Goal: Information Seeking & Learning: Find specific fact

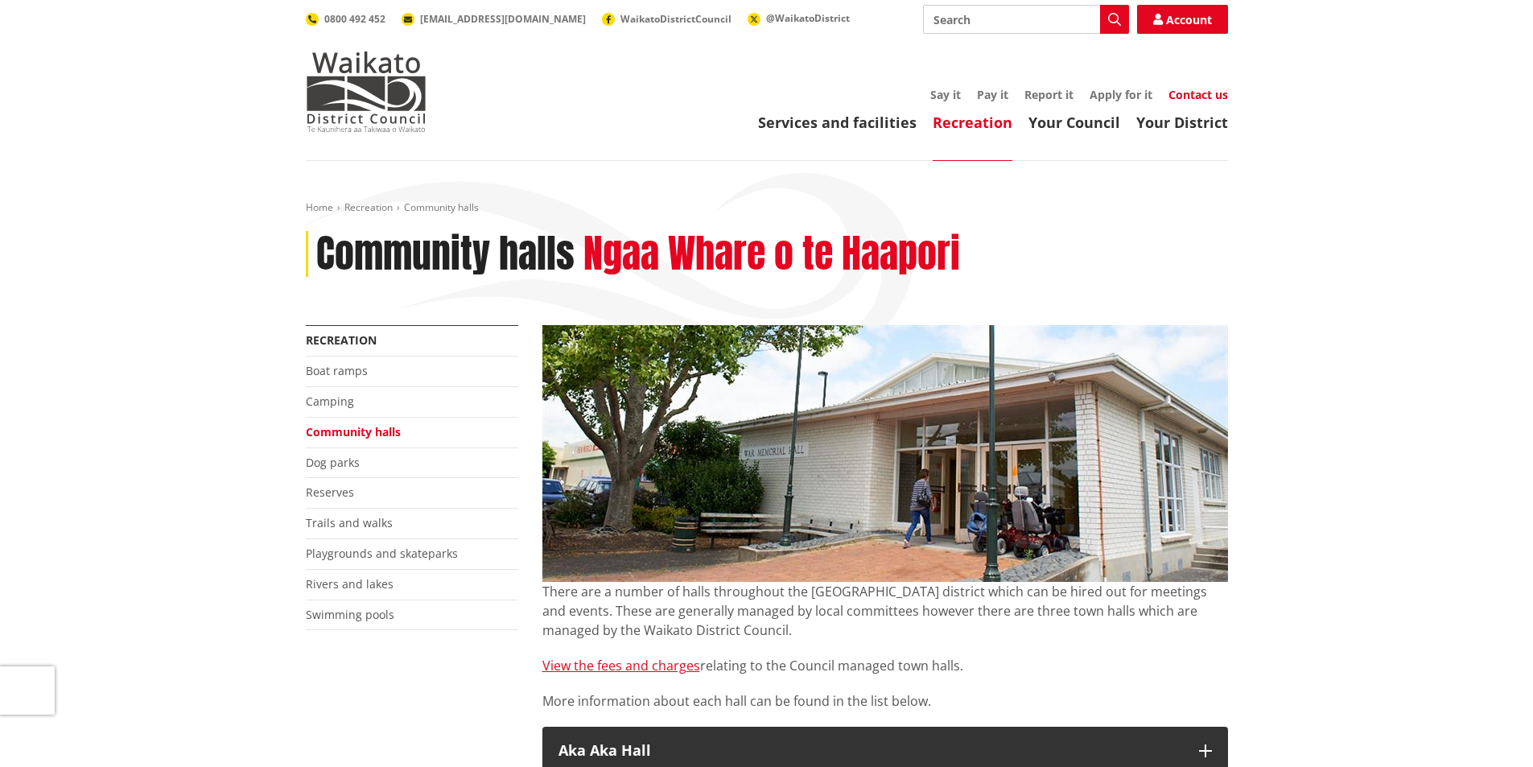
click at [1198, 93] on link "Contact us" at bounding box center [1198, 94] width 60 height 15
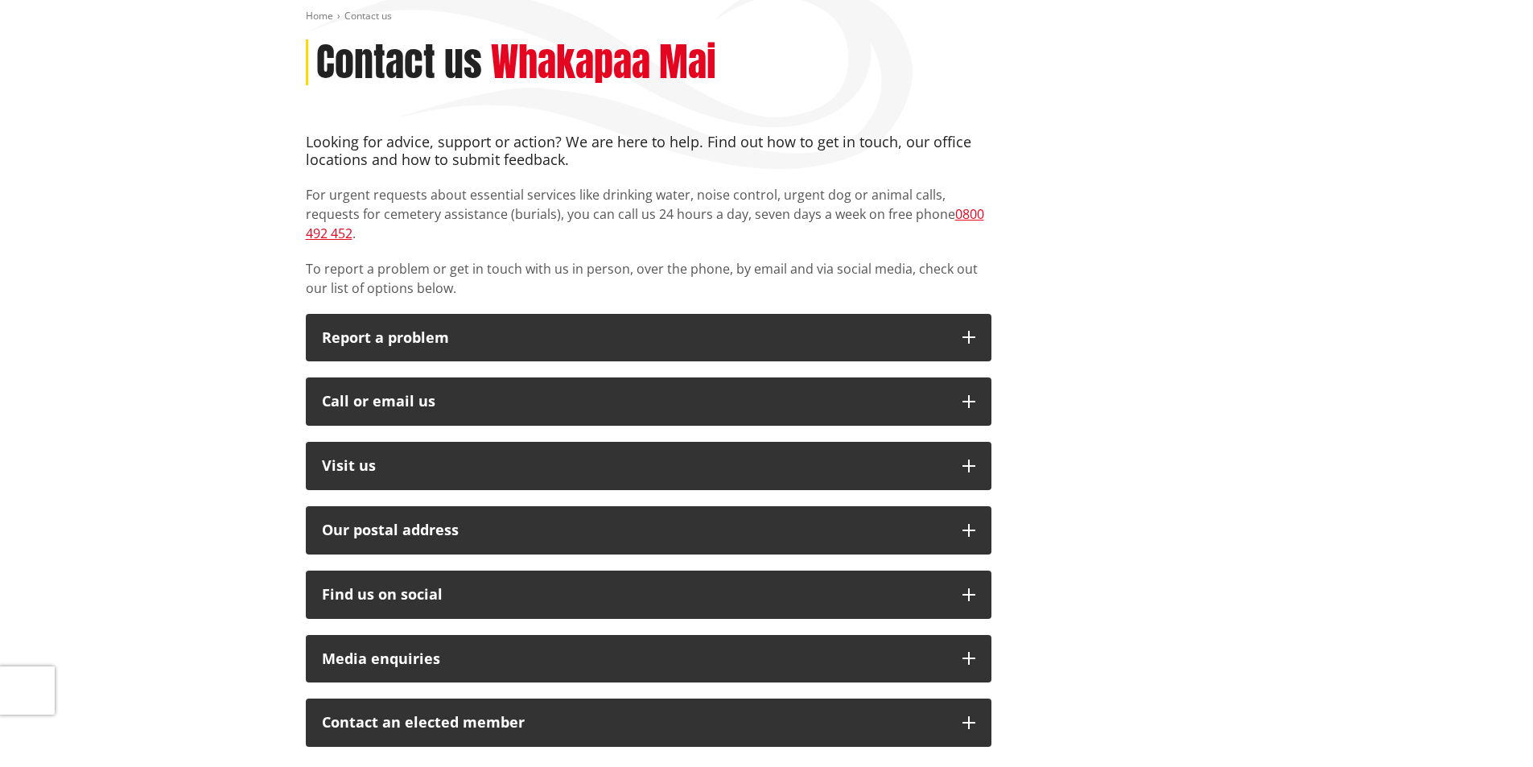
scroll to position [241, 0]
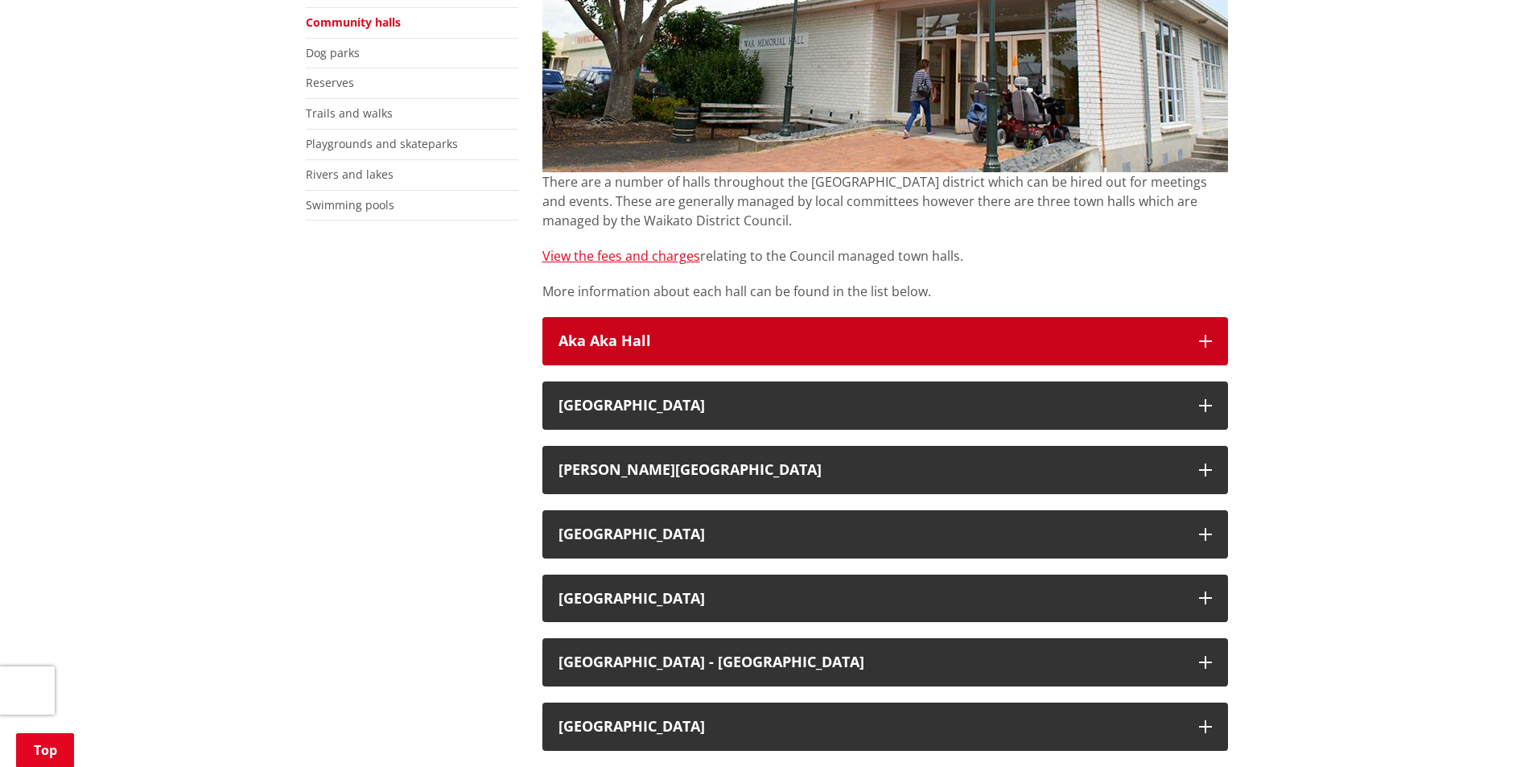
scroll to position [563, 0]
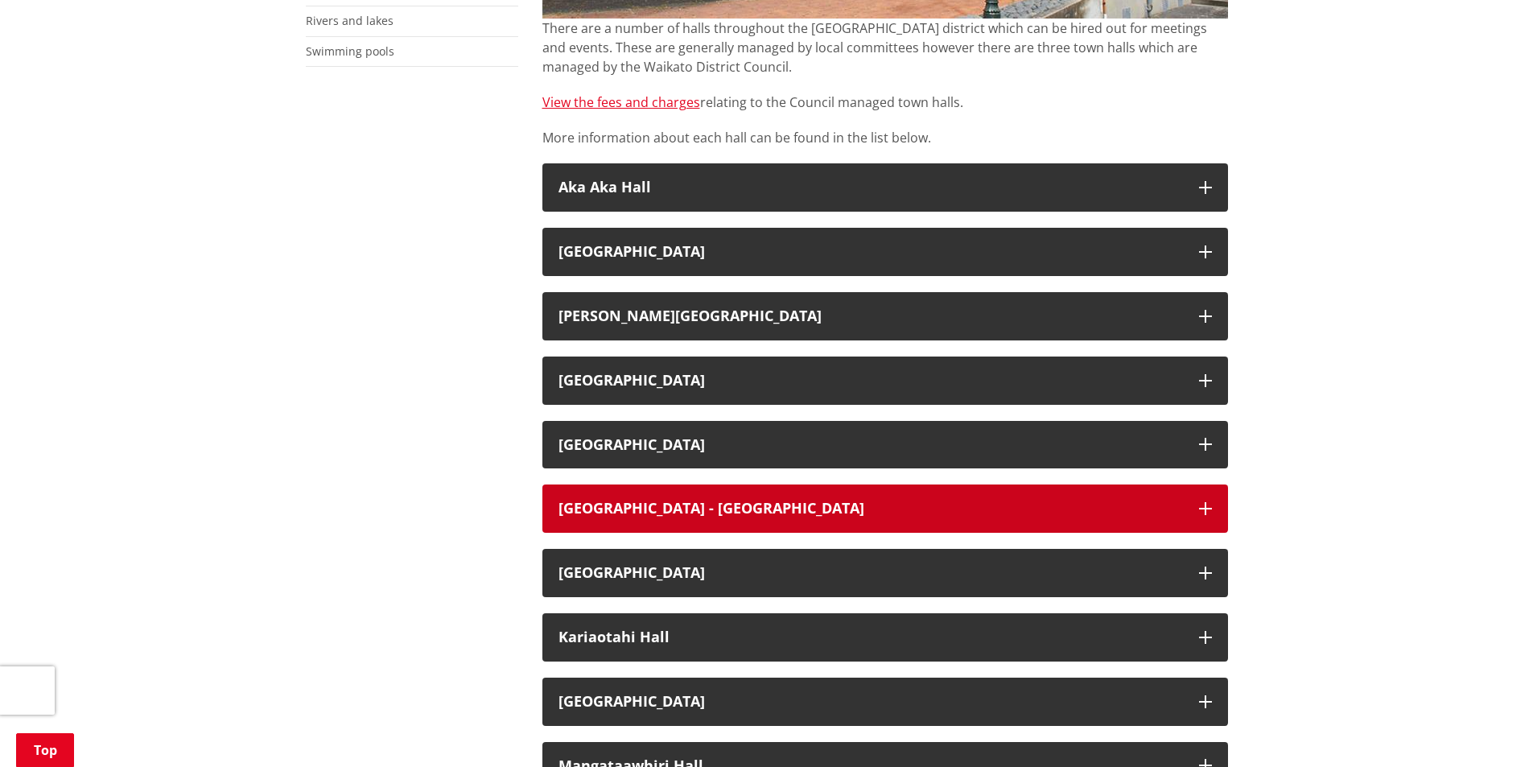
click at [799, 506] on h3 "[GEOGRAPHIC_DATA] - [GEOGRAPHIC_DATA]" at bounding box center [870, 508] width 624 height 16
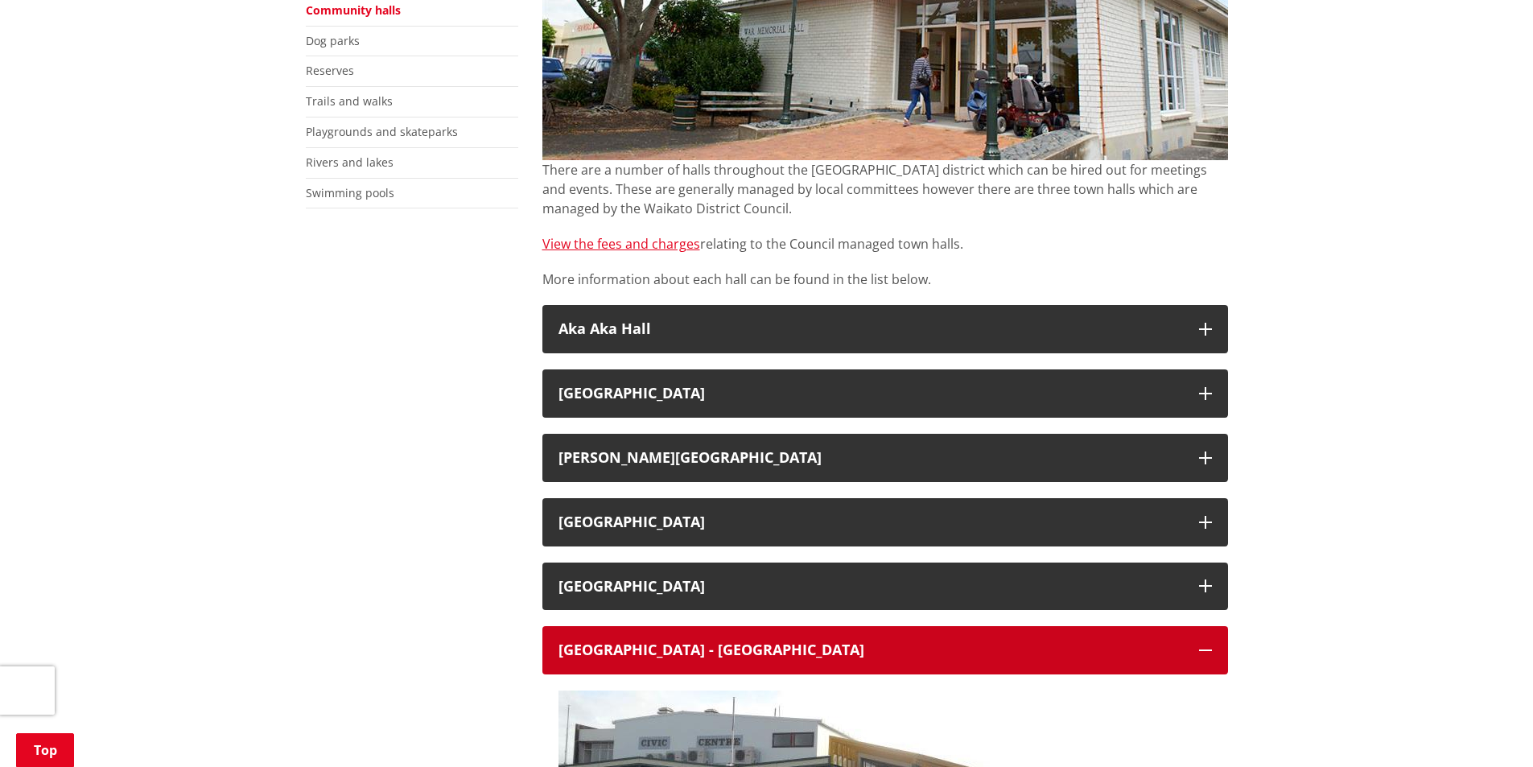
scroll to position [483, 0]
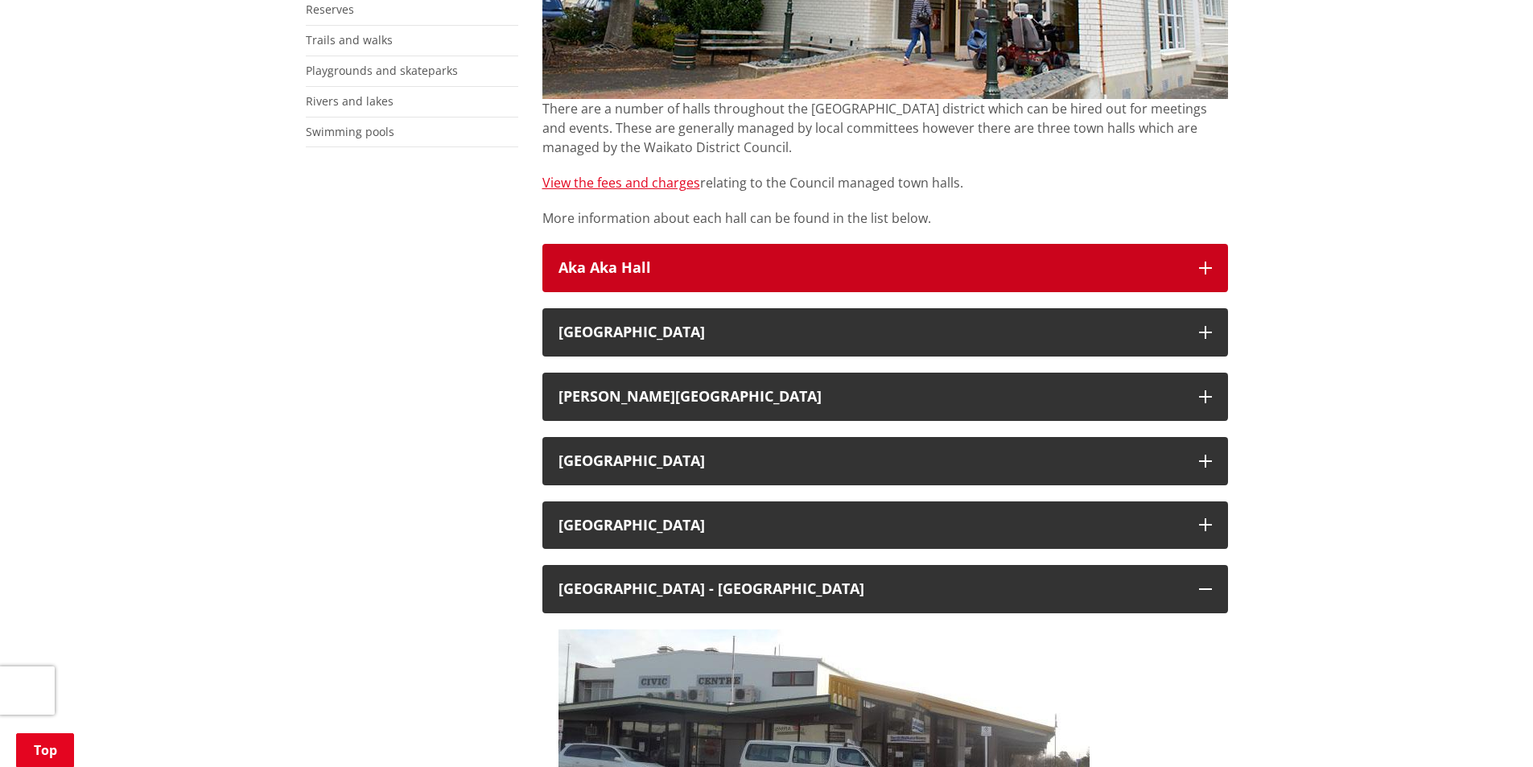
click at [744, 274] on h3 "Aka Aka Hall" at bounding box center [870, 268] width 624 height 16
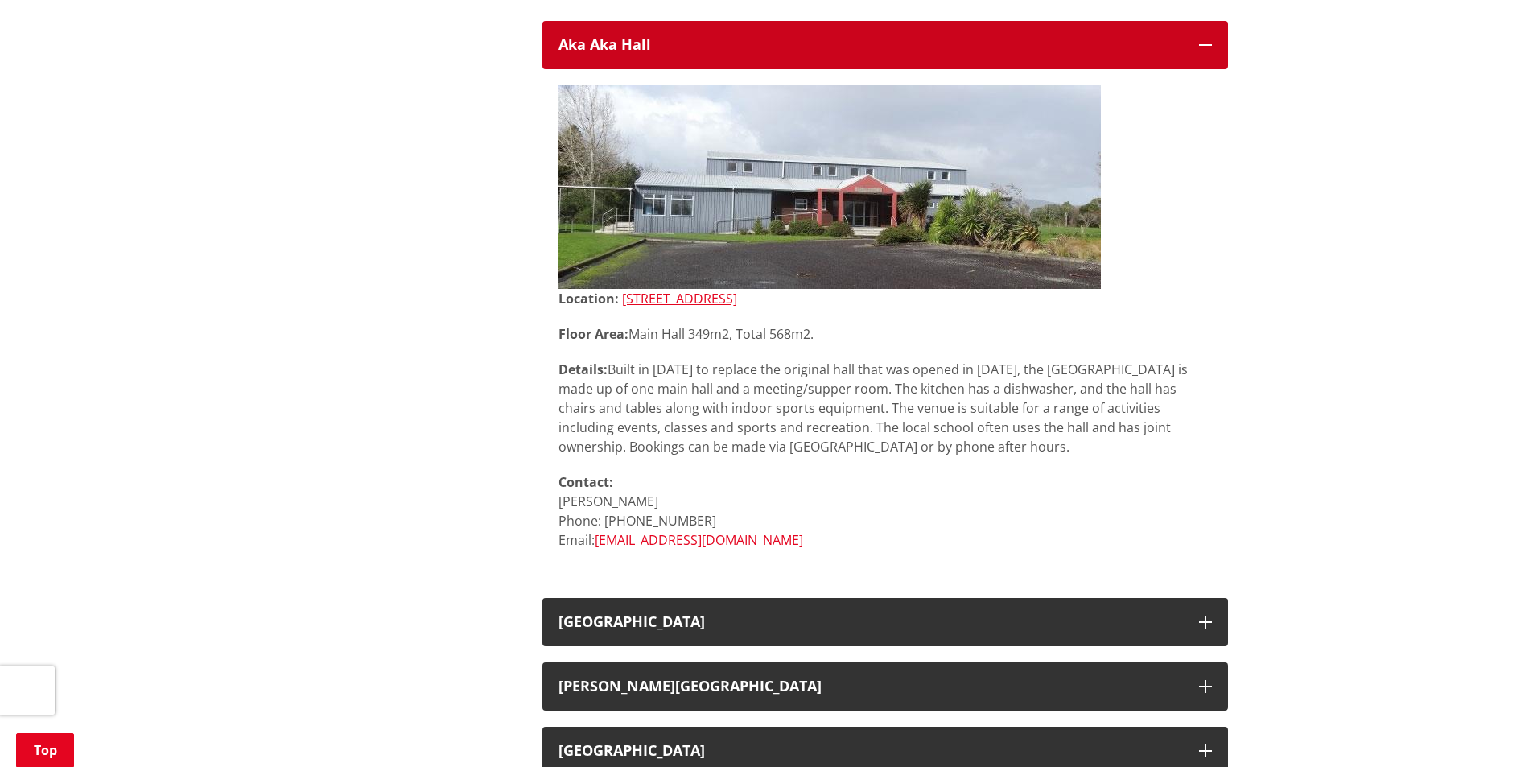
scroll to position [965, 0]
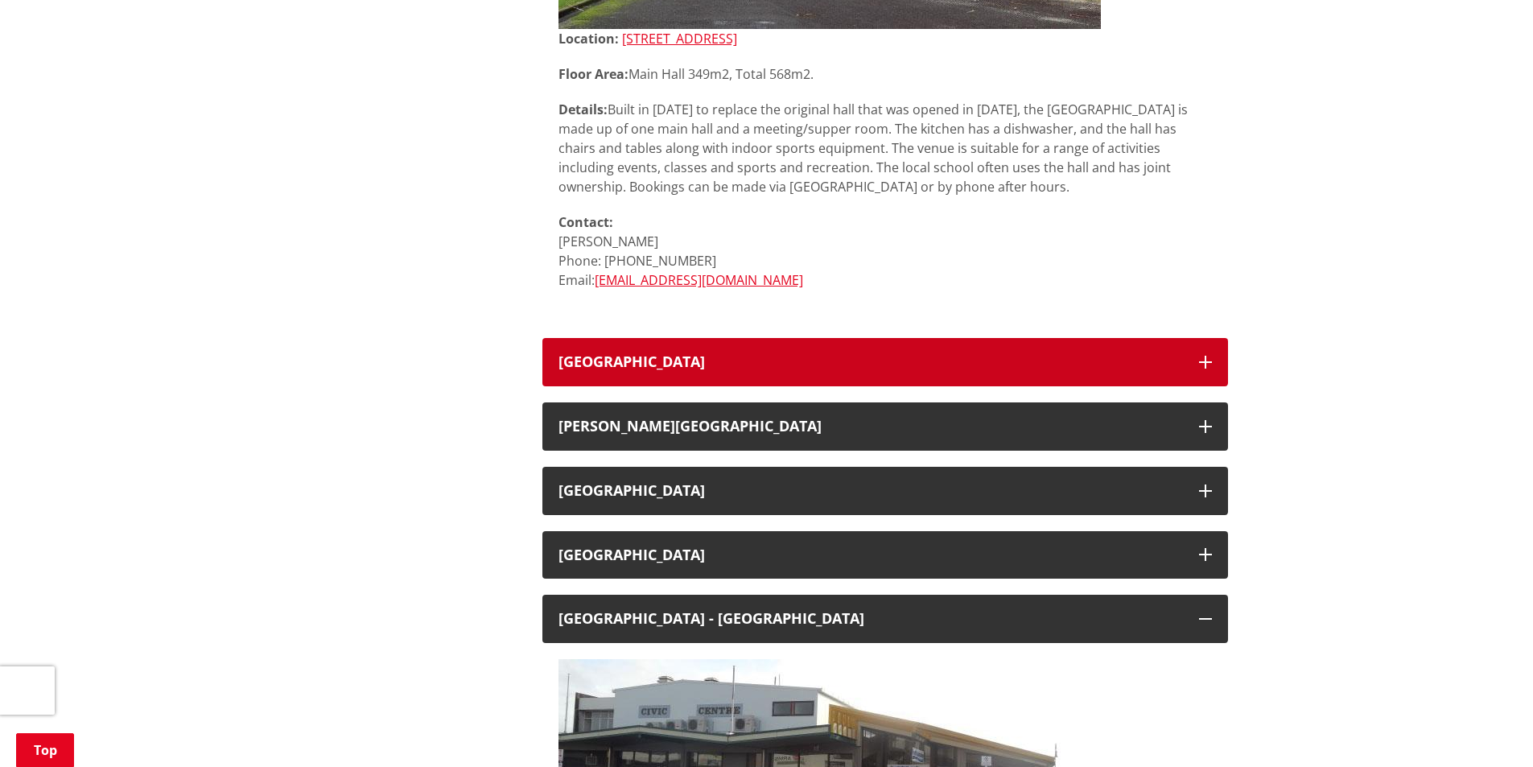
click at [757, 343] on button "[GEOGRAPHIC_DATA]" at bounding box center [884, 362] width 685 height 48
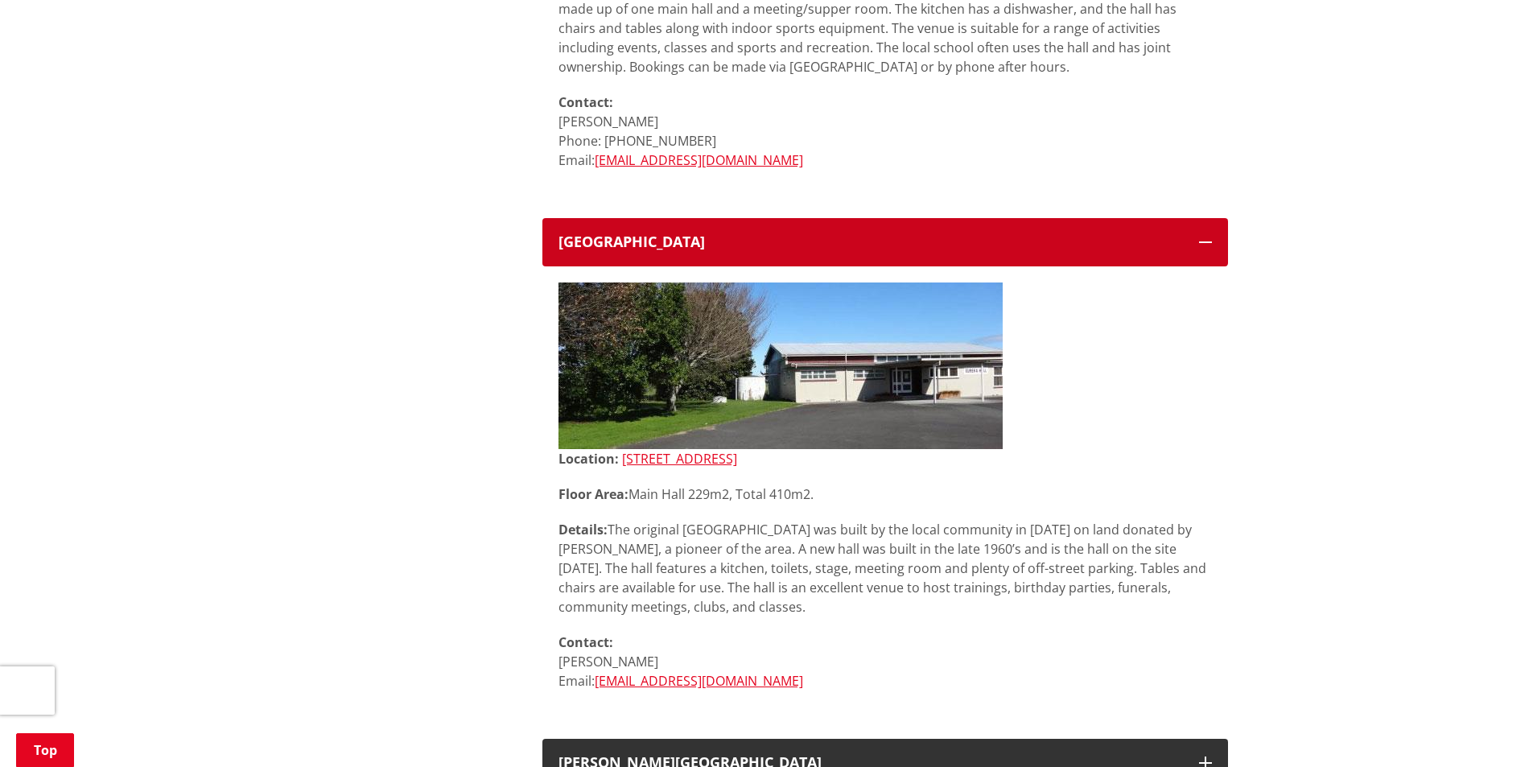
scroll to position [1368, 0]
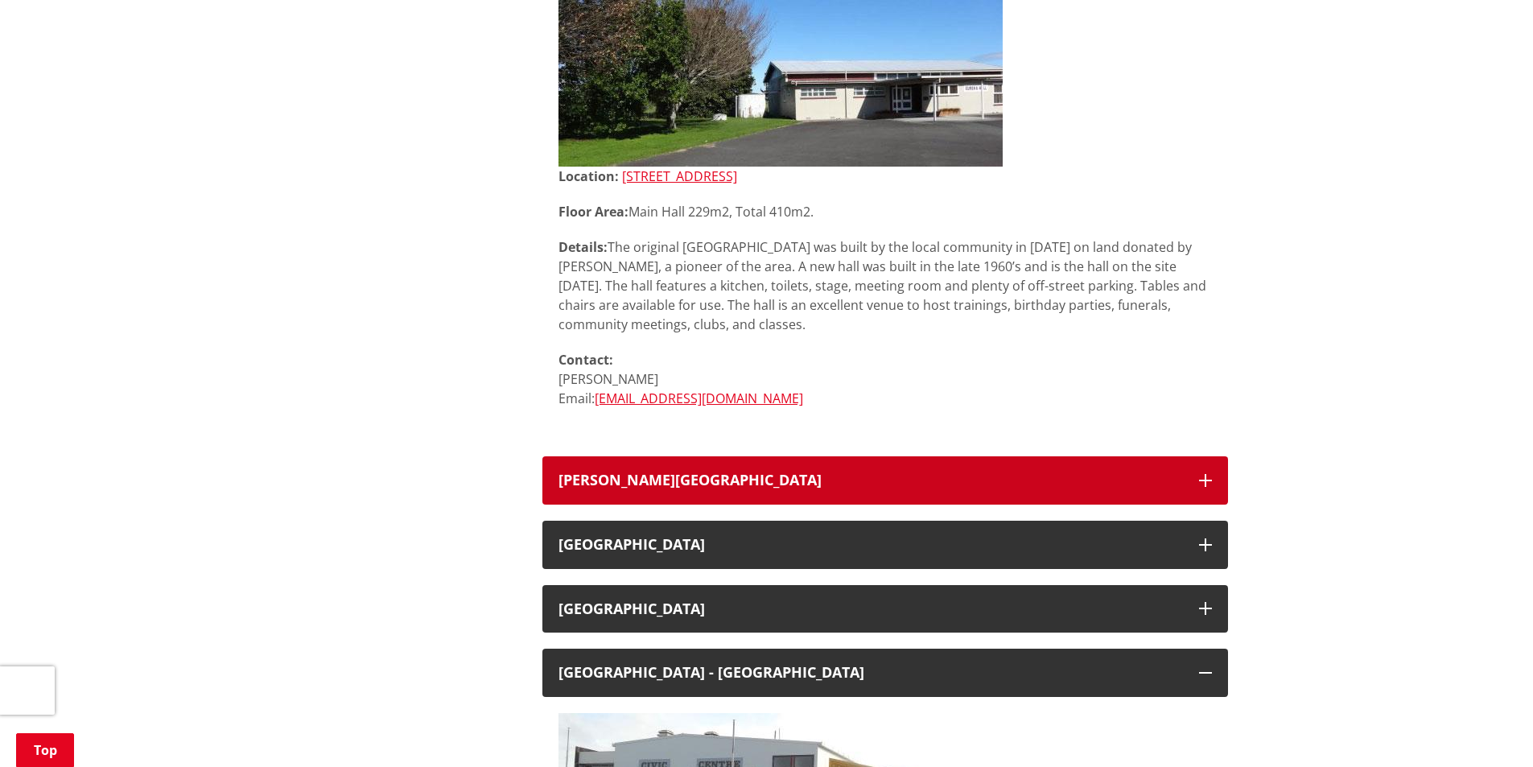
click at [730, 484] on div "[PERSON_NAME][GEOGRAPHIC_DATA]" at bounding box center [870, 480] width 624 height 16
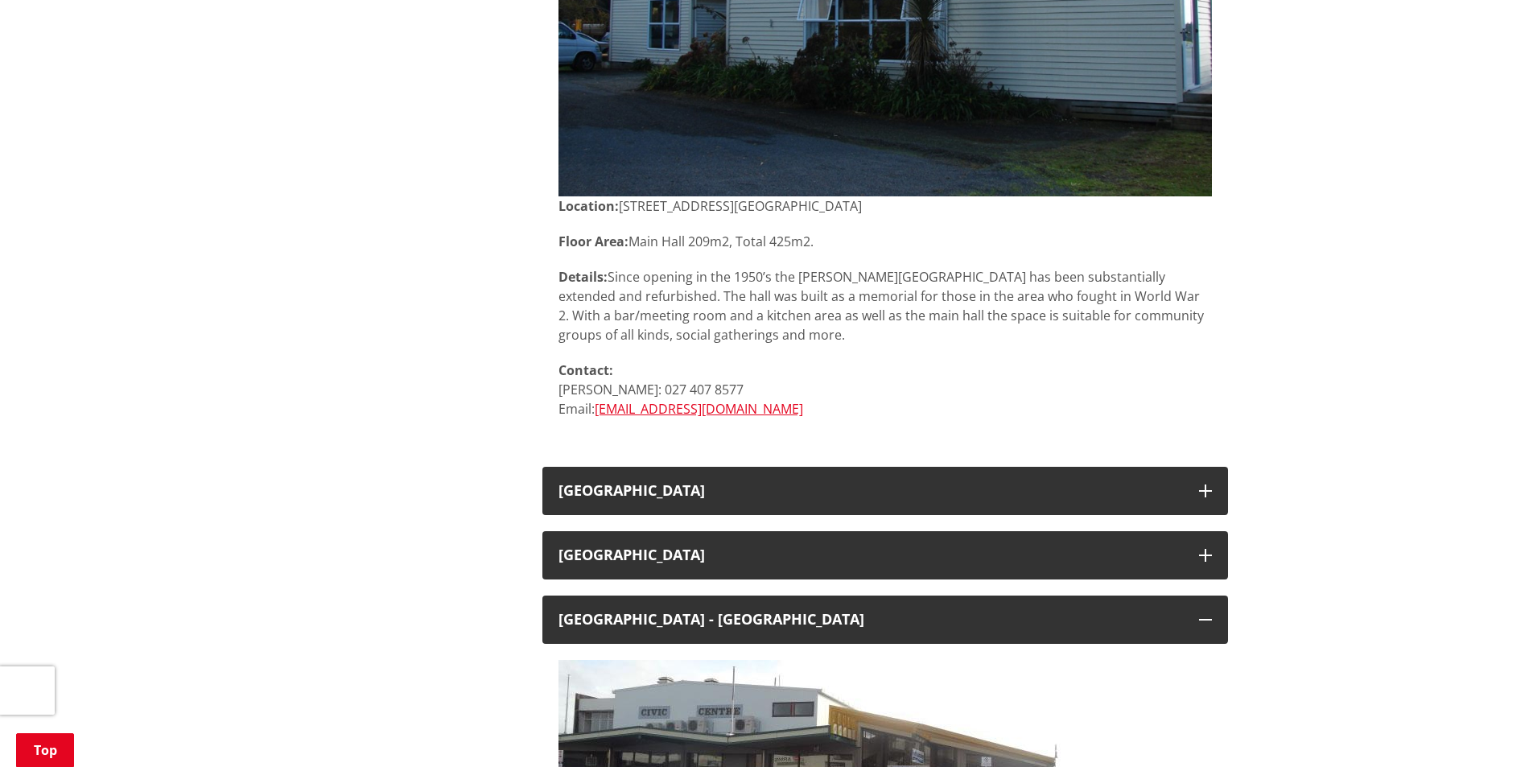
scroll to position [2172, 0]
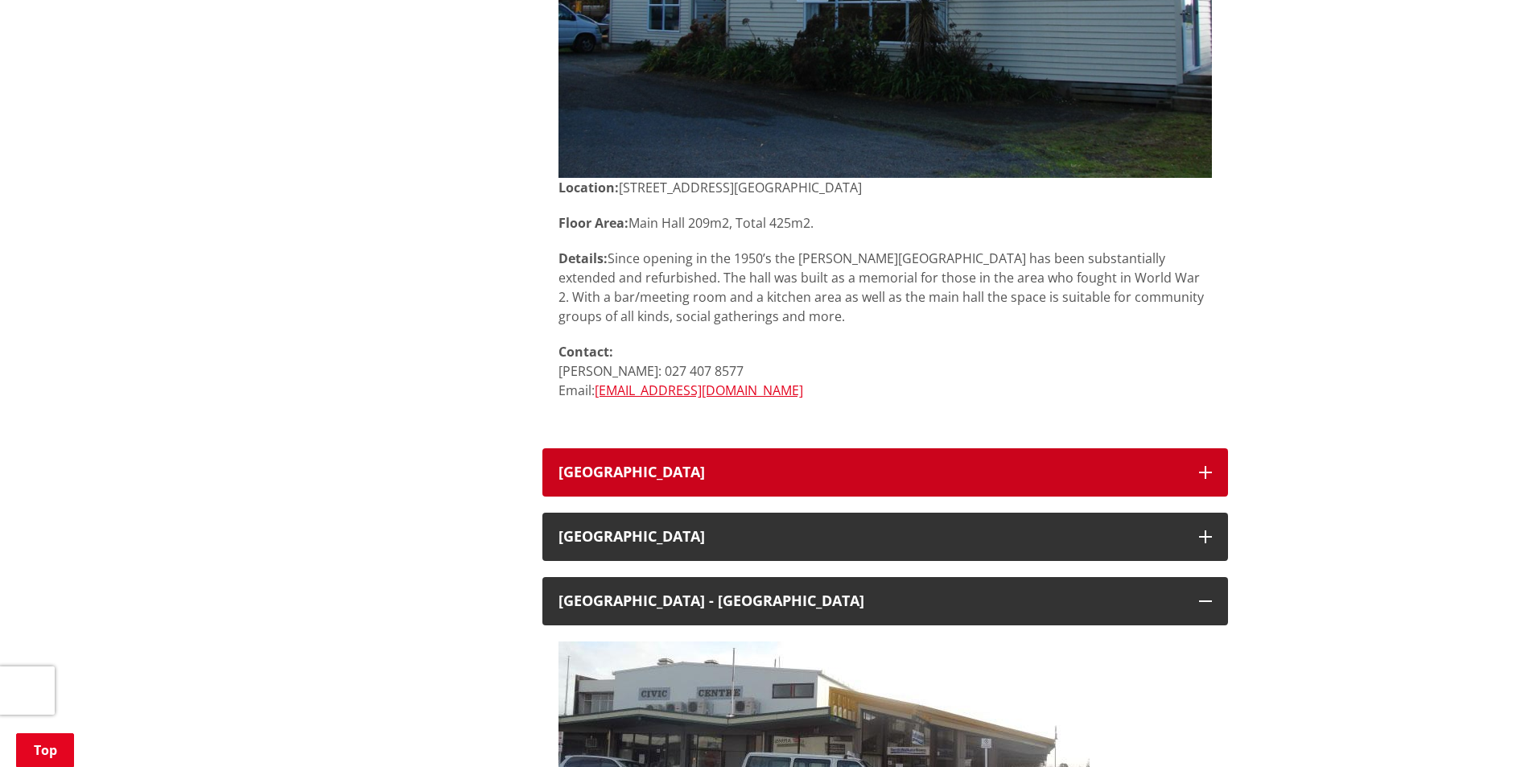
click at [732, 470] on h3 "[GEOGRAPHIC_DATA]" at bounding box center [870, 472] width 624 height 16
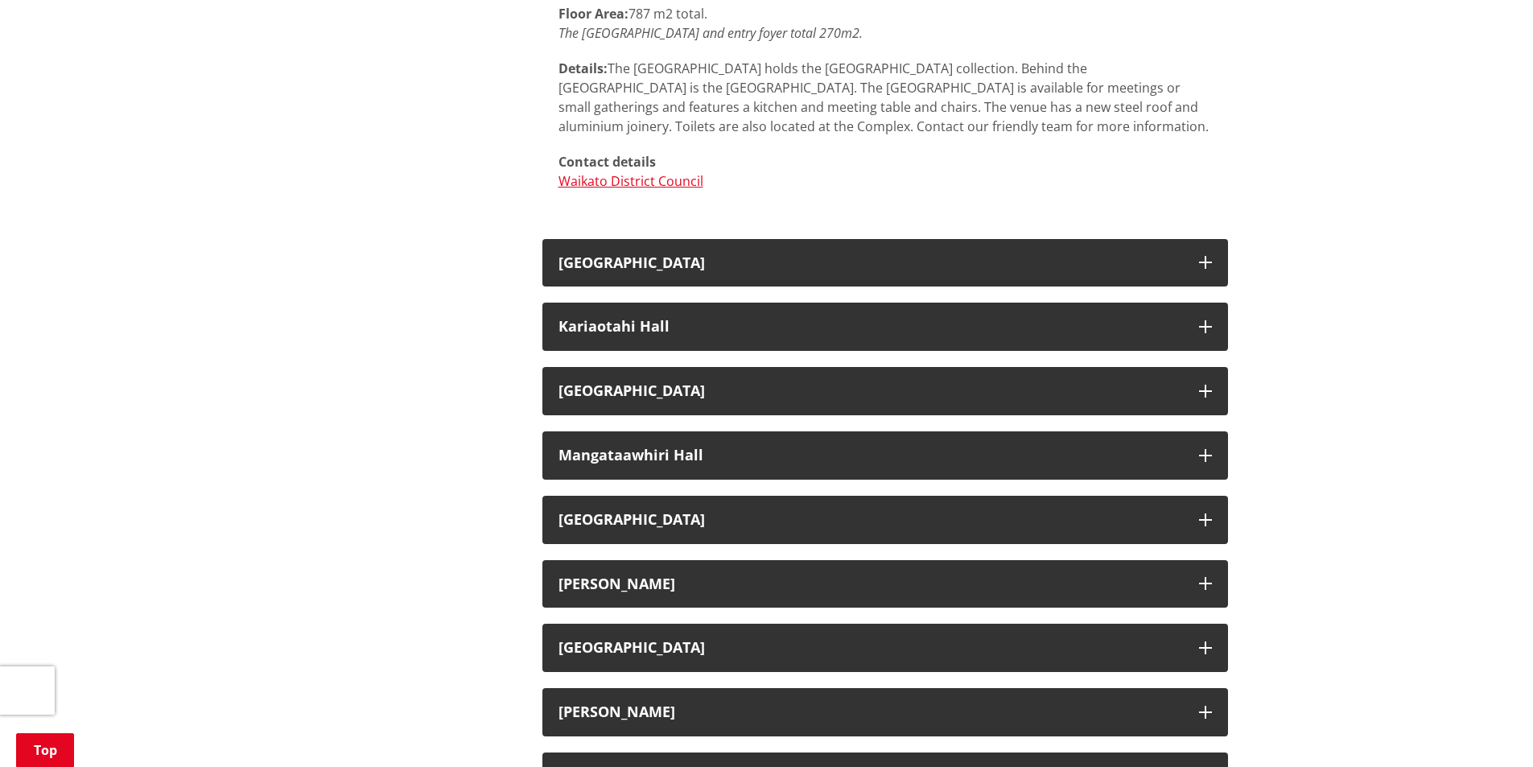
scroll to position [3620, 0]
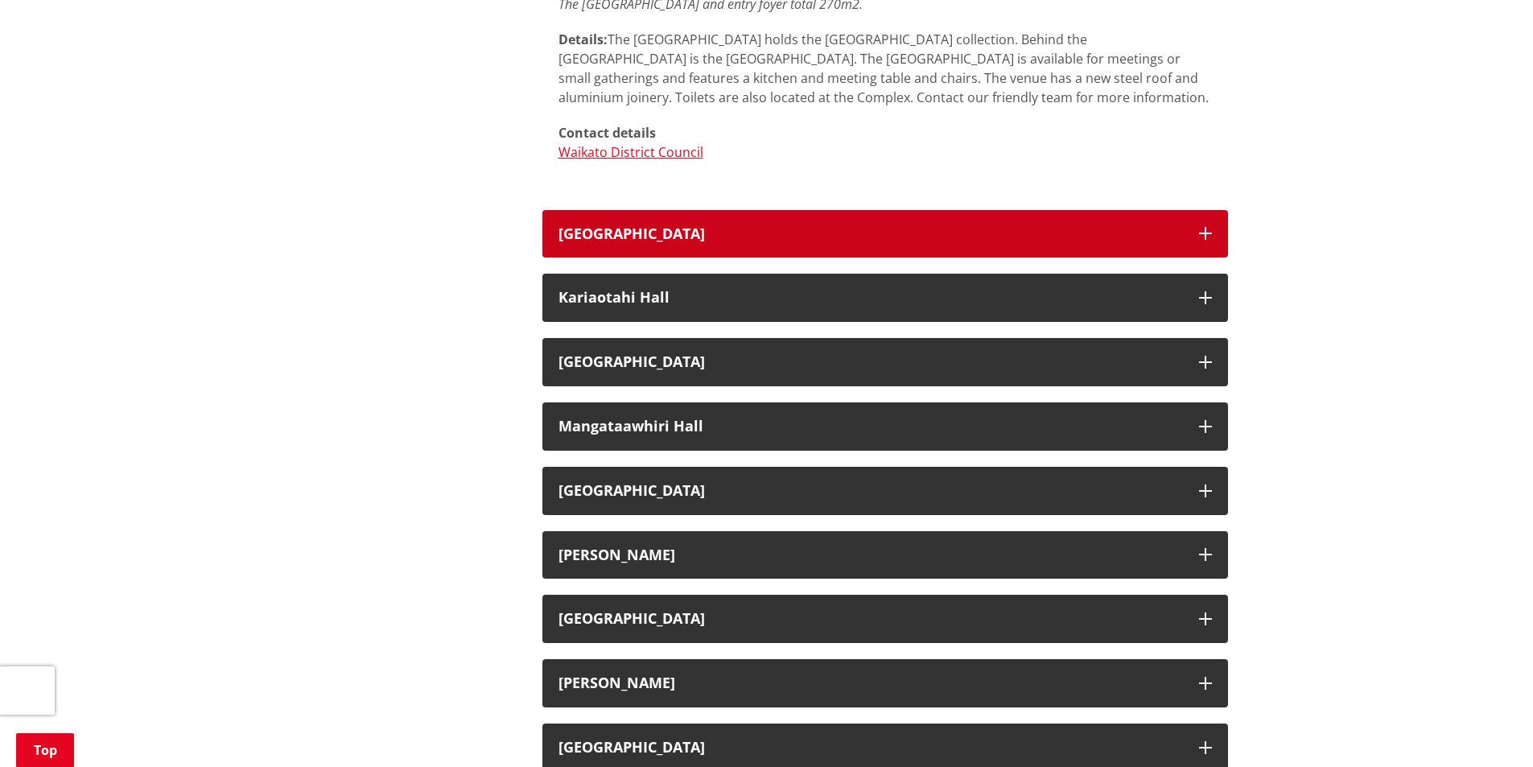
click at [808, 214] on button "[GEOGRAPHIC_DATA]" at bounding box center [884, 234] width 685 height 48
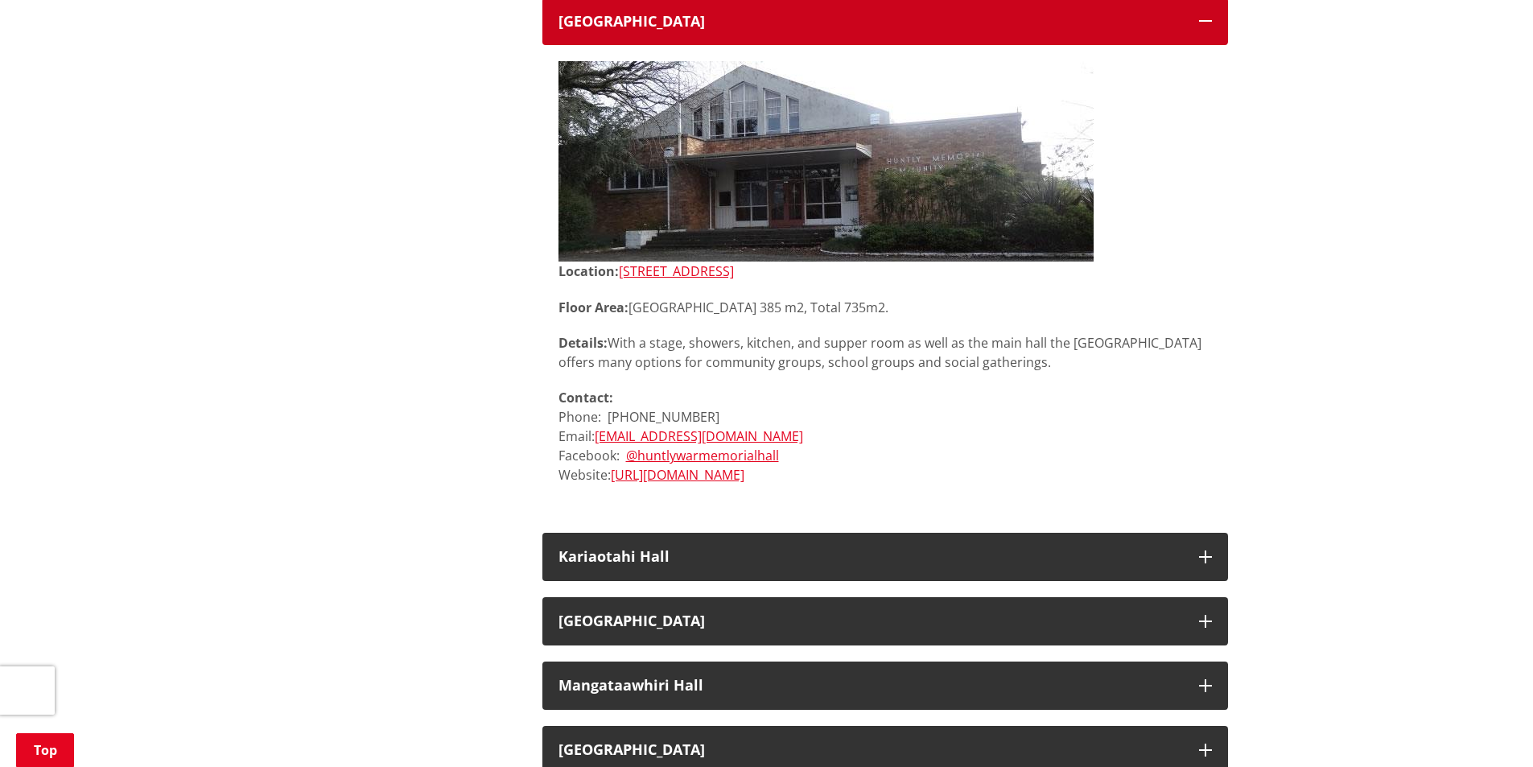
scroll to position [3942, 0]
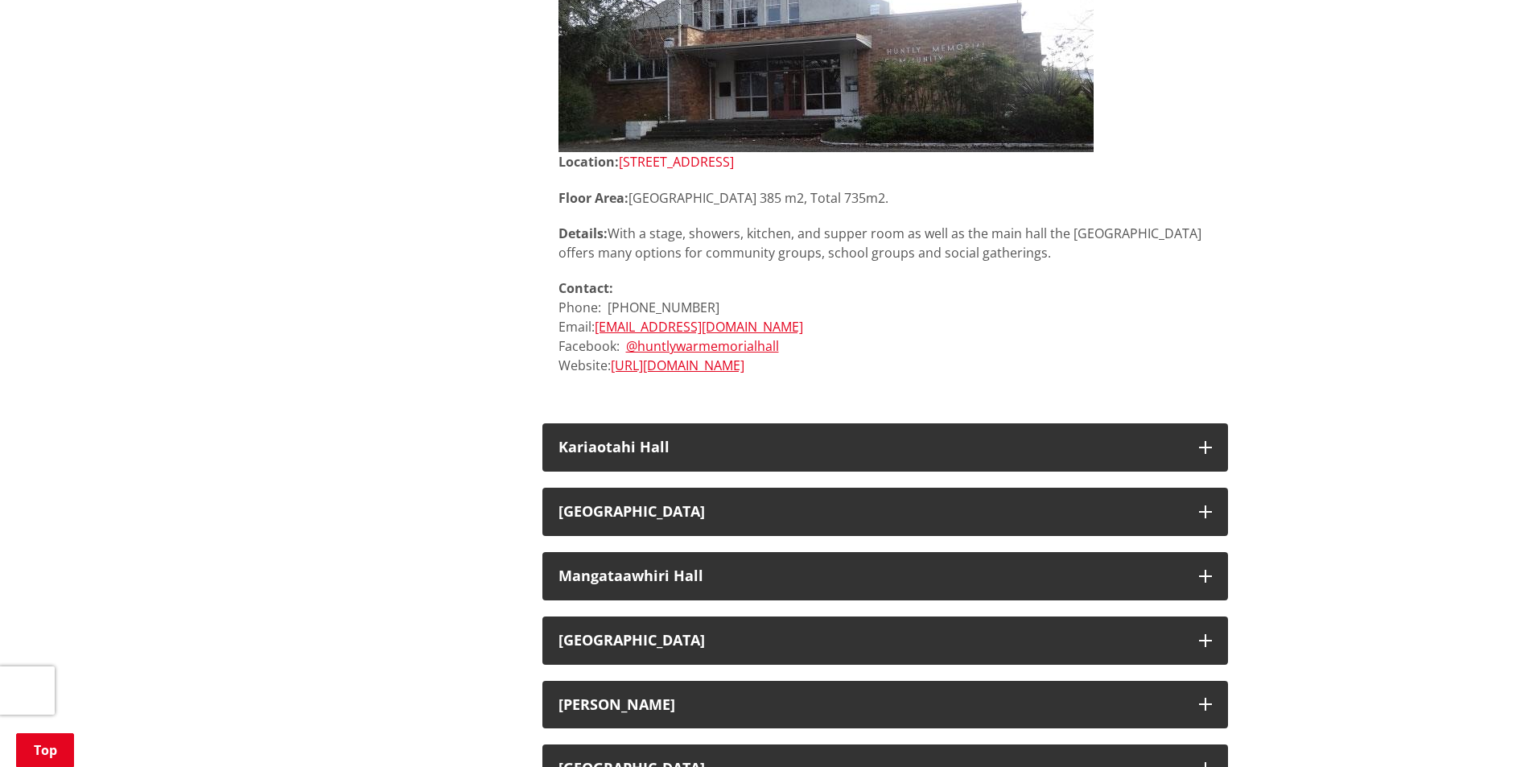
drag, startPoint x: 773, startPoint y: 164, endPoint x: 743, endPoint y: 163, distance: 29.8
click at [743, 163] on p "Location: [STREET_ADDRESS]" at bounding box center [884, 162] width 653 height 20
click at [825, 219] on div "Location: [STREET_ADDRESS][GEOGRAPHIC_DATA] Area: [GEOGRAPHIC_DATA] 385 m2, Tot…" at bounding box center [884, 263] width 653 height 223
drag, startPoint x: 781, startPoint y: 163, endPoint x: 623, endPoint y: 168, distance: 158.6
click at [623, 168] on p "Location: [STREET_ADDRESS]" at bounding box center [884, 162] width 653 height 20
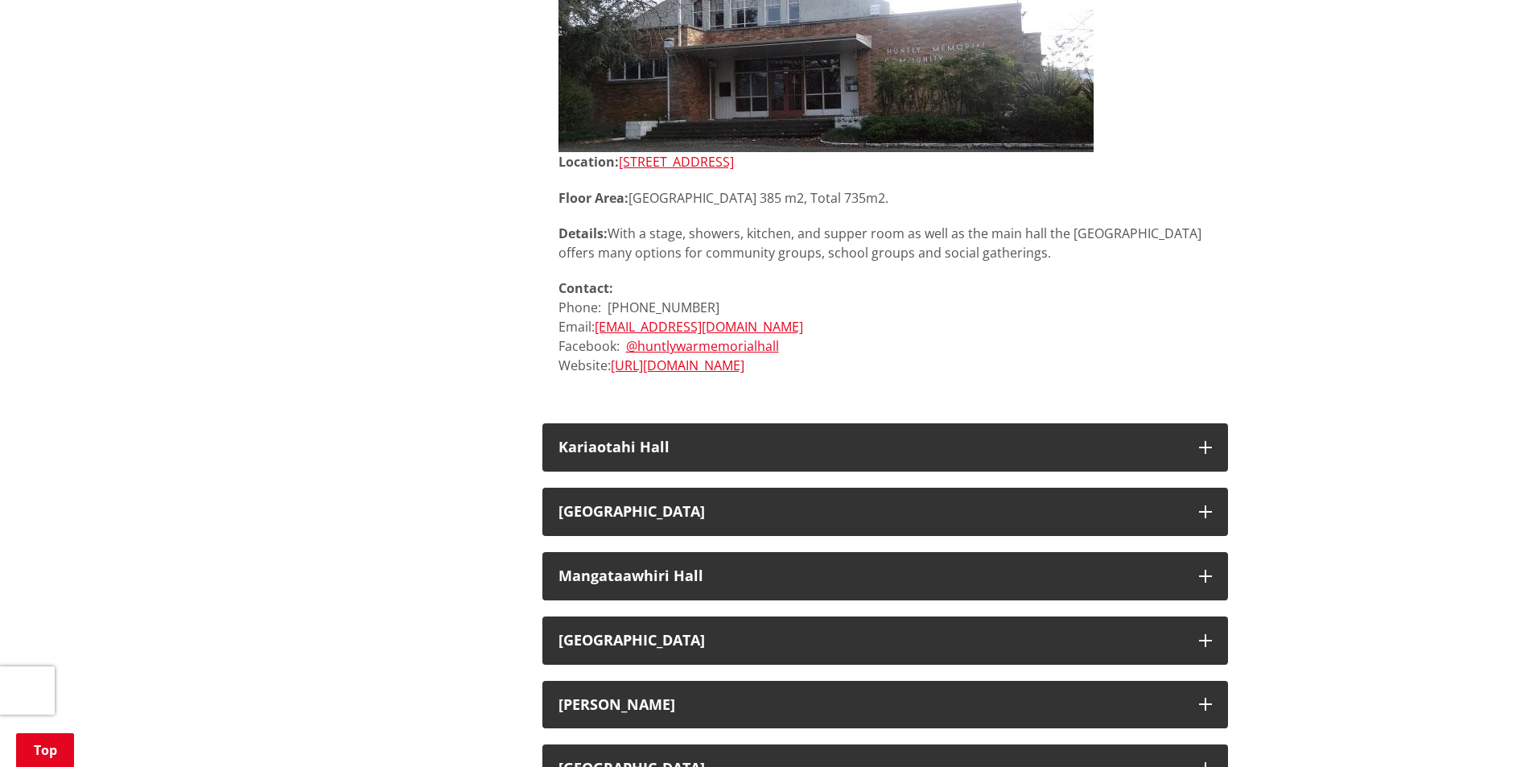
copy link "[STREET_ADDRESS]"
